Goal: Book appointment/travel/reservation

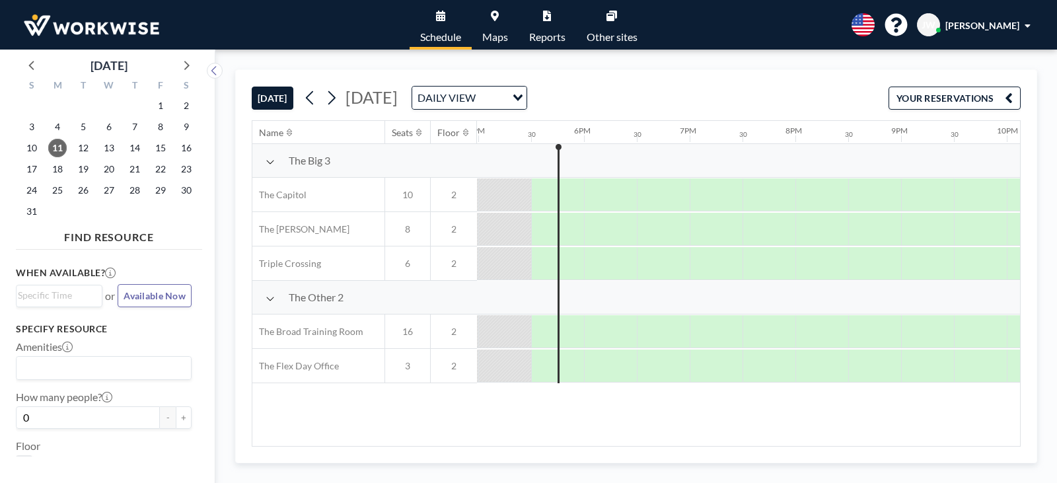
scroll to position [0, 1796]
click at [81, 167] on span "19" at bounding box center [83, 169] width 18 height 18
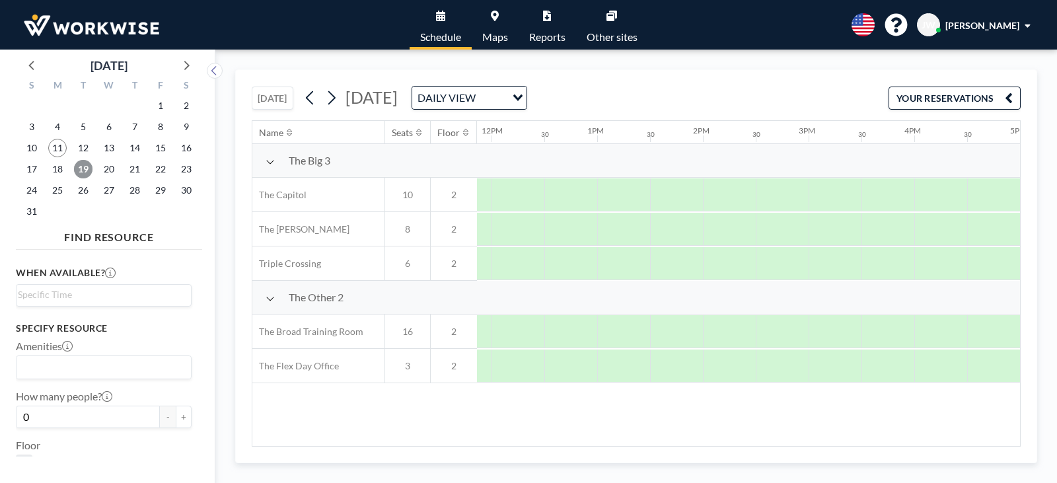
scroll to position [0, 1310]
click at [779, 265] on div at bounding box center [778, 263] width 53 height 33
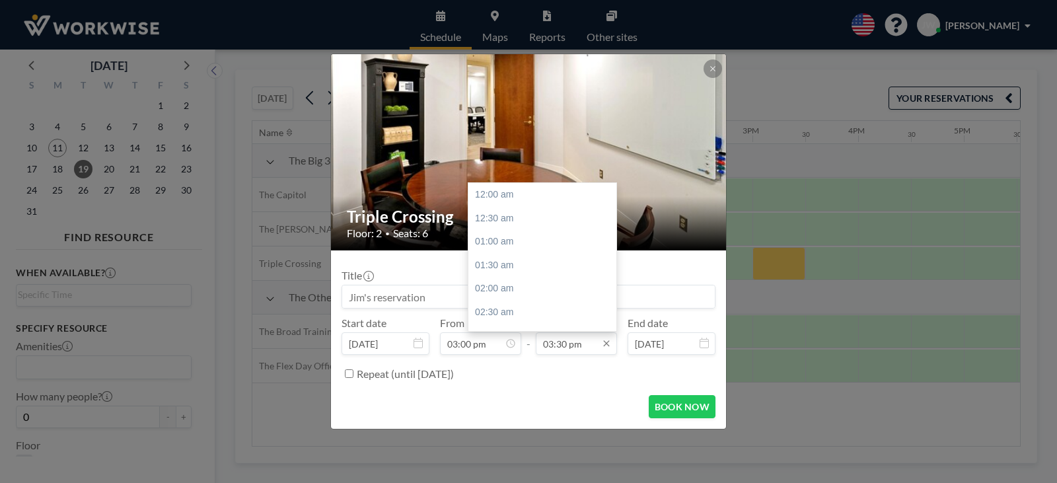
scroll to position [728, 0]
click at [491, 219] on div "04:00 pm" at bounding box center [545, 219] width 155 height 24
type input "04:00 pm"
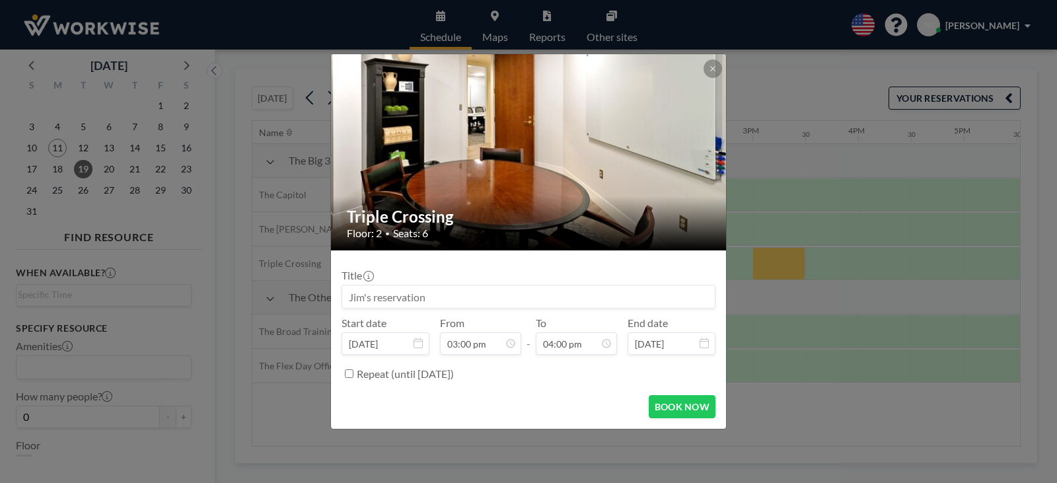
scroll to position [752, 0]
click at [686, 403] on button "BOOK NOW" at bounding box center [682, 406] width 67 height 23
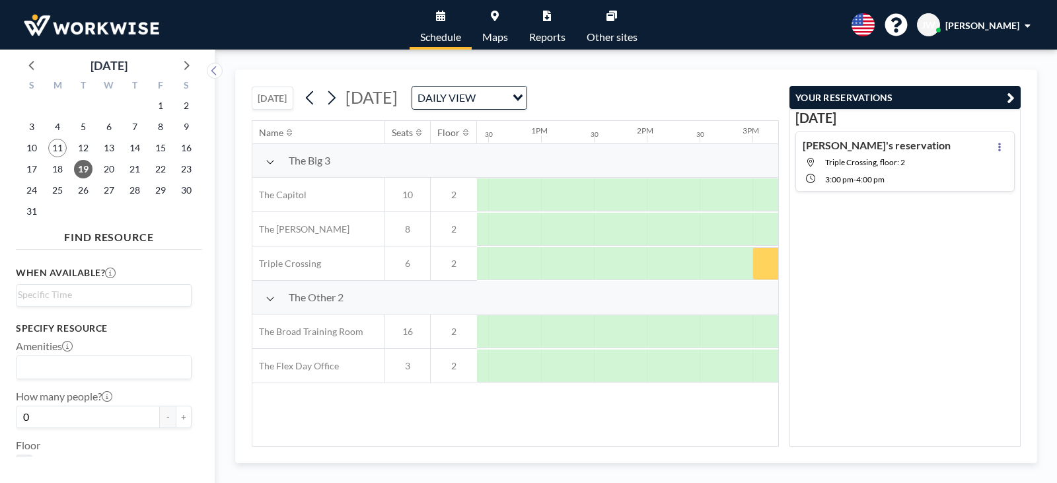
click at [609, 409] on div "Name Seats Floor 12AM 30 1AM 30 2AM 30 3AM 30 4AM 30 5AM 30 6AM 30 7AM 30 8AM 3…" at bounding box center [515, 283] width 526 height 325
click at [1007, 97] on icon "button" at bounding box center [1011, 98] width 8 height 16
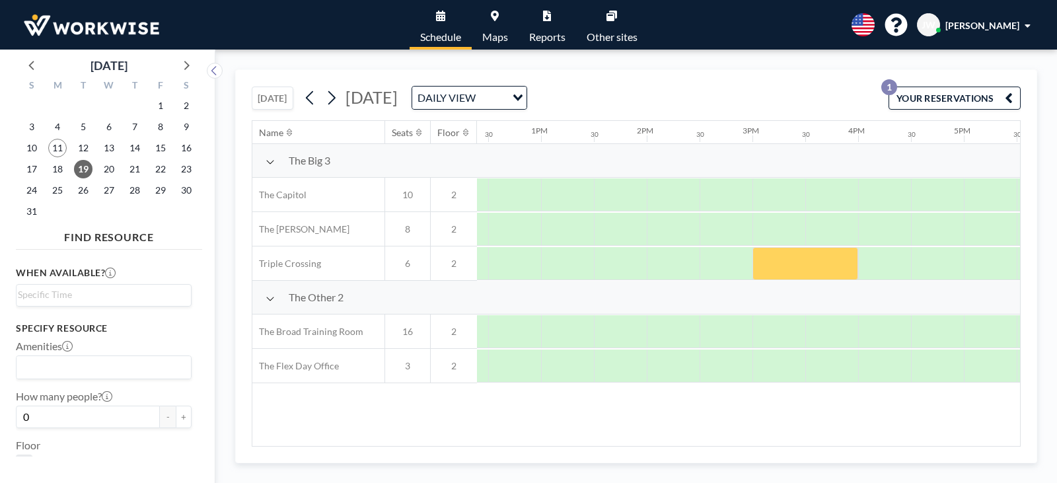
click at [958, 99] on button "YOUR RESERVATIONS 1" at bounding box center [954, 98] width 132 height 23
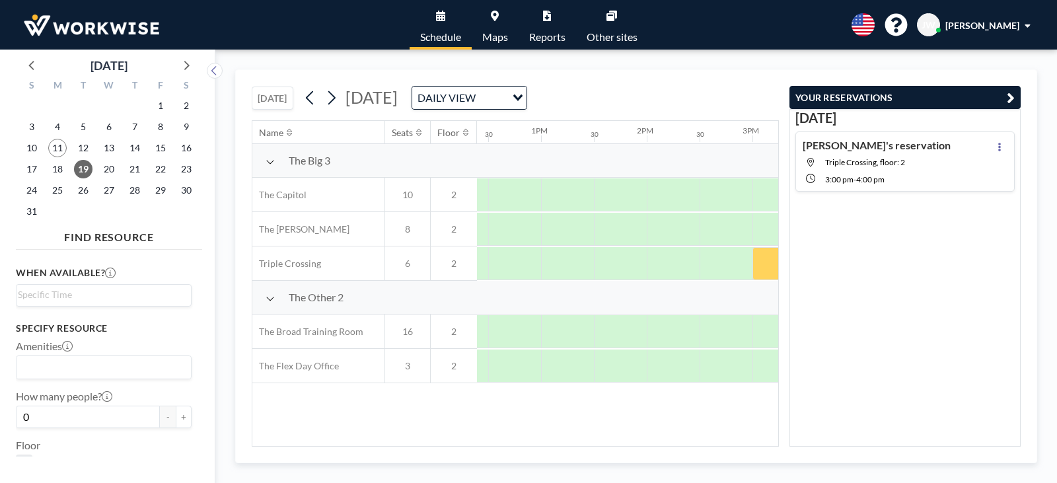
click at [1014, 98] on icon "button" at bounding box center [1011, 98] width 8 height 16
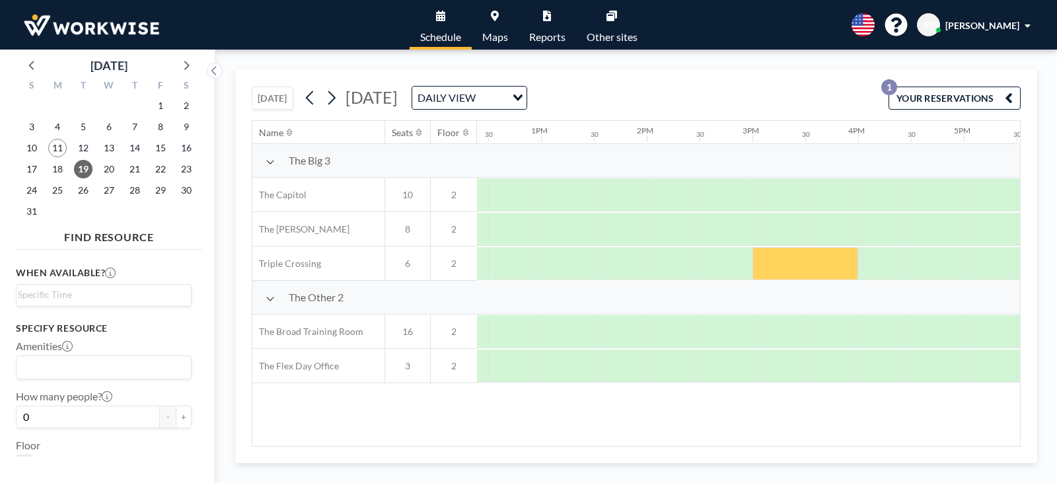
click at [497, 26] on link "Maps" at bounding box center [495, 25] width 47 height 50
